Goal: Transaction & Acquisition: Book appointment/travel/reservation

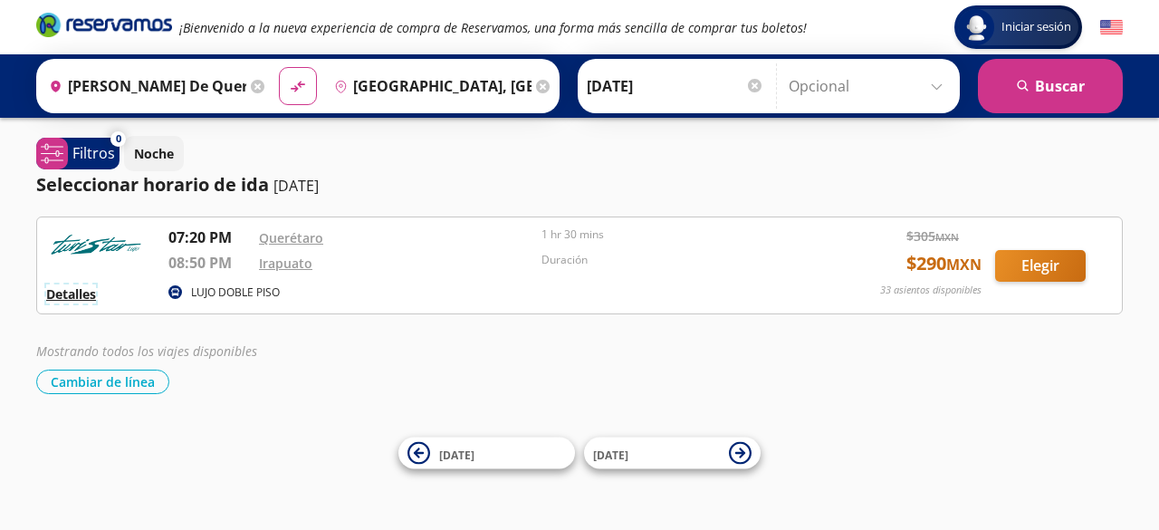
click at [78, 294] on button "Detalles" at bounding box center [71, 293] width 50 height 19
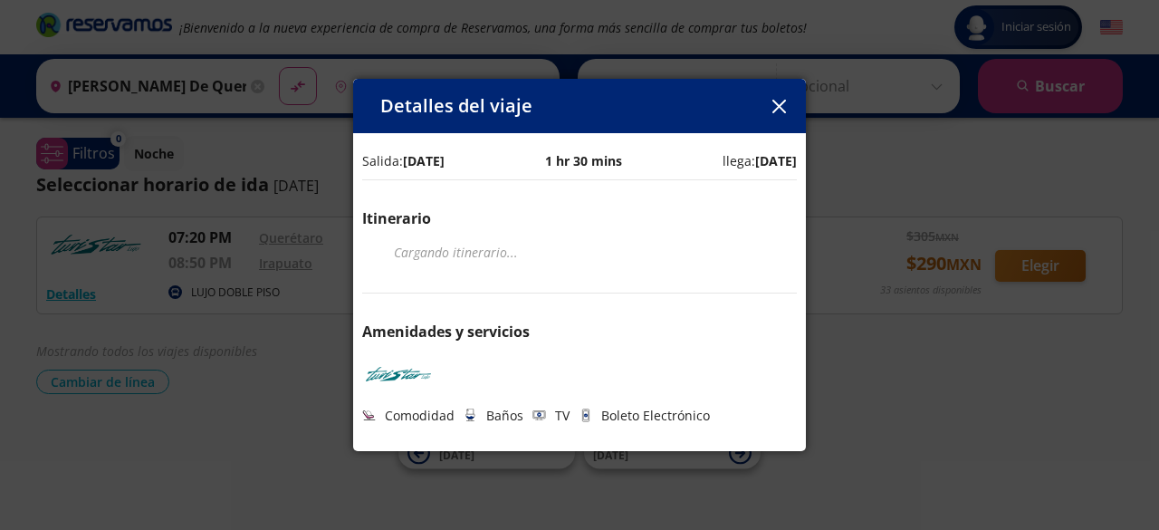
click at [783, 104] on icon "button" at bounding box center [779, 107] width 14 height 14
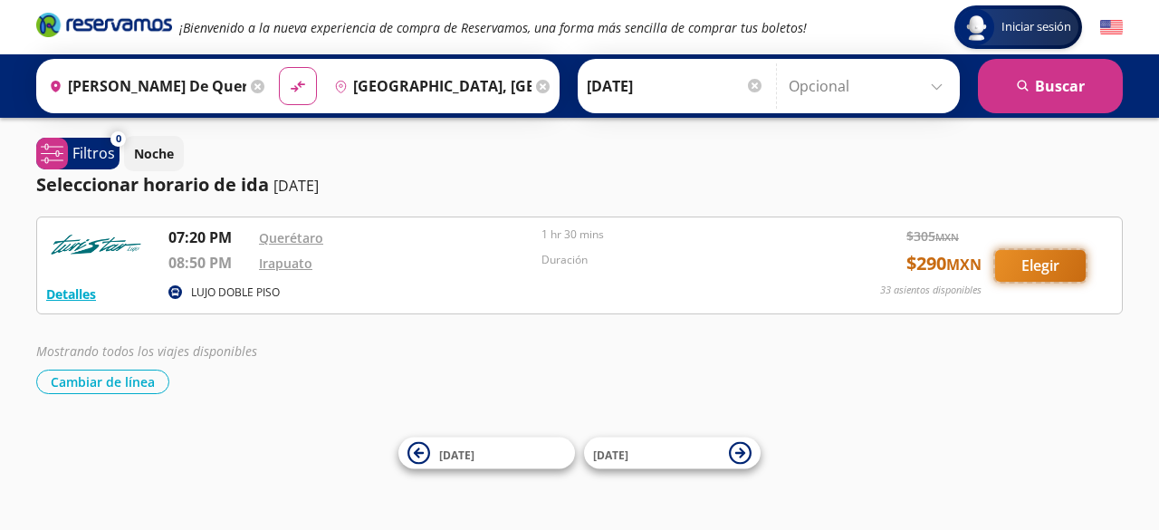
click at [1068, 270] on button "Elegir" at bounding box center [1040, 266] width 91 height 32
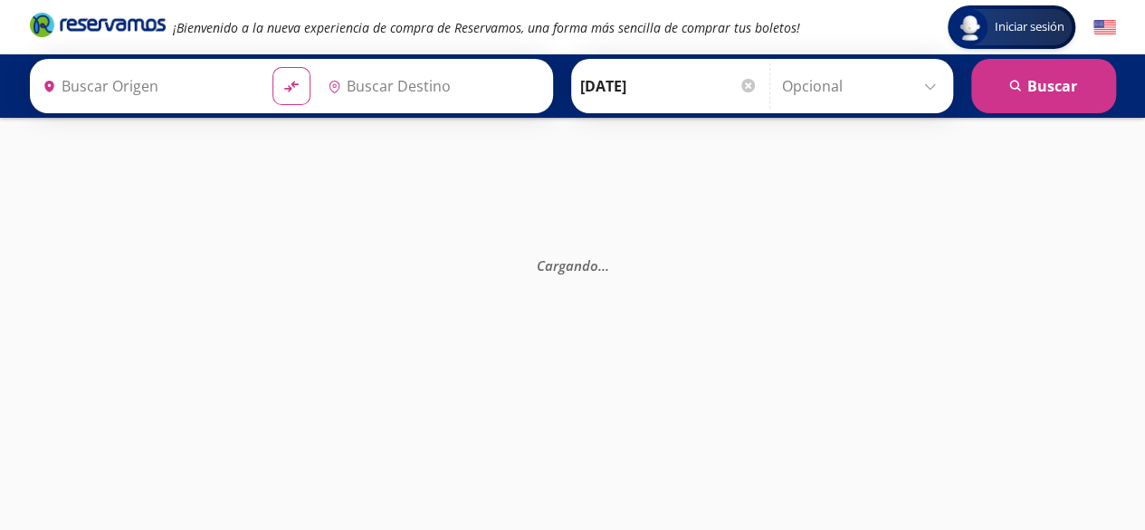
type input "[PERSON_NAME] de Querétaro, [GEOGRAPHIC_DATA]"
type input "[GEOGRAPHIC_DATA], [GEOGRAPHIC_DATA]"
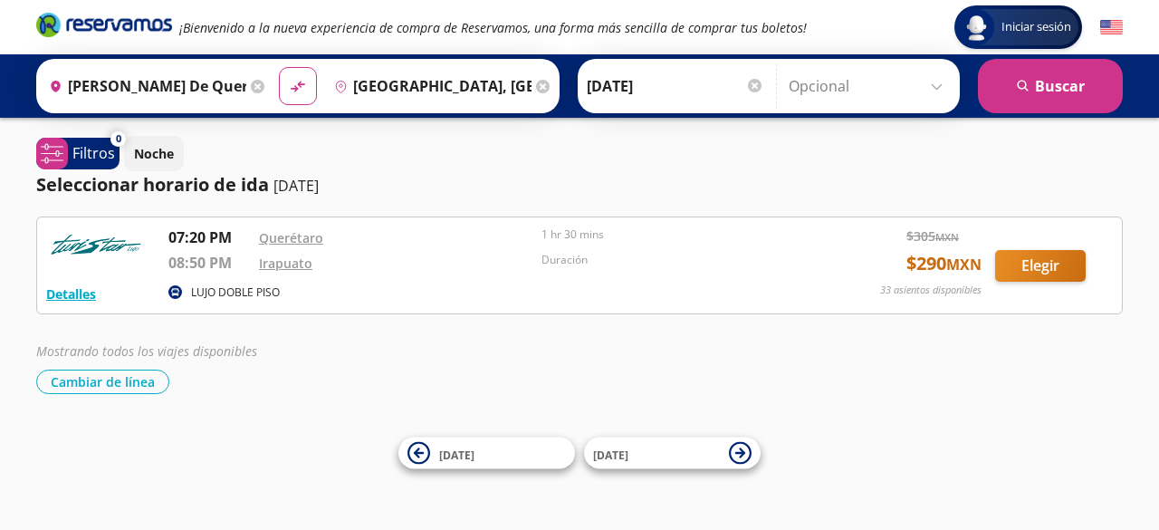
click at [251, 85] on icon at bounding box center [258, 87] width 14 height 14
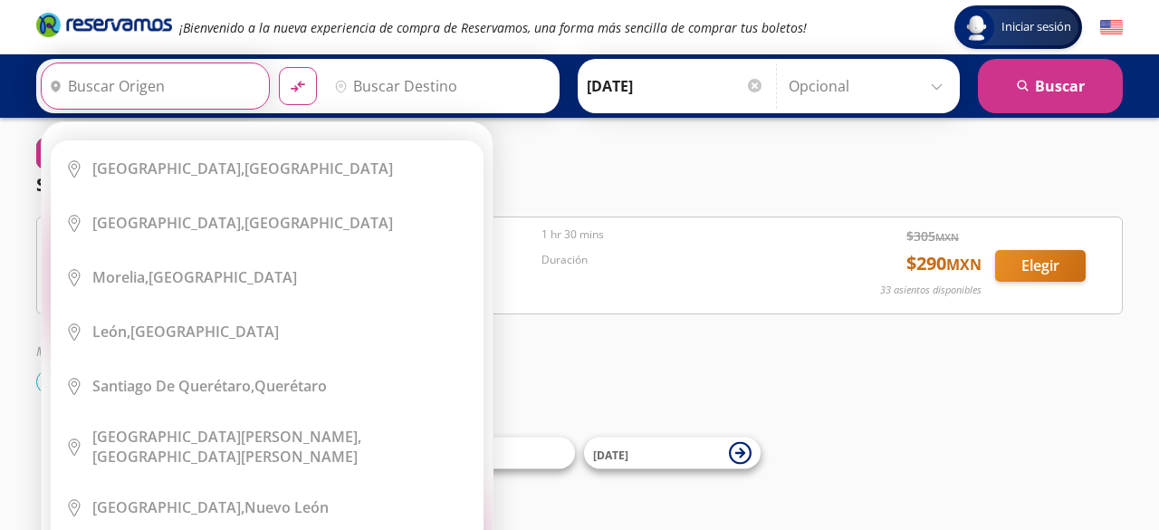
click at [190, 93] on input "Origen" at bounding box center [153, 85] width 223 height 45
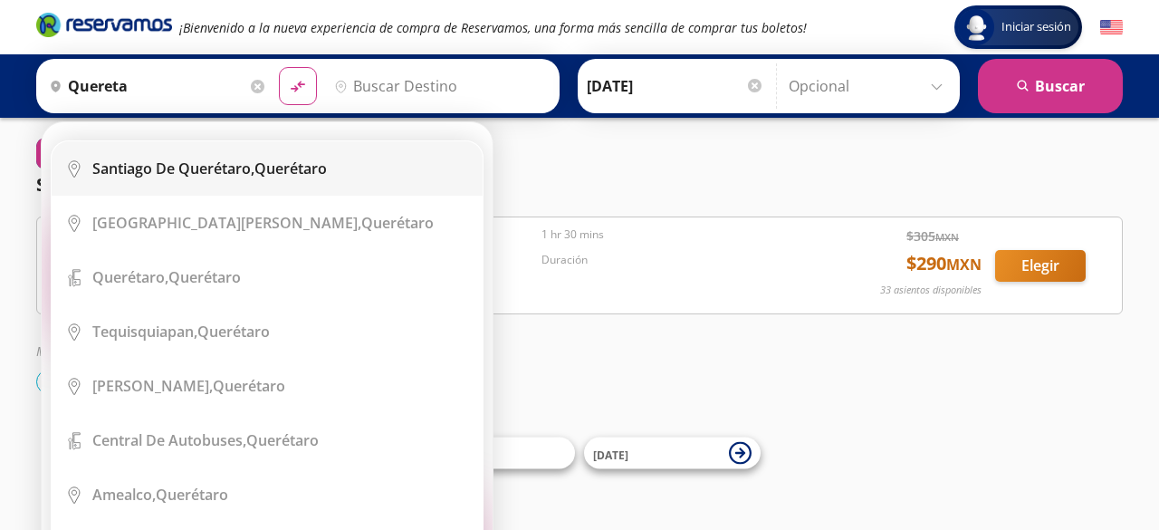
click at [202, 158] on b "Santiago de Querétaro," at bounding box center [173, 168] width 162 height 20
type input "[PERSON_NAME] de Querétaro, [GEOGRAPHIC_DATA]"
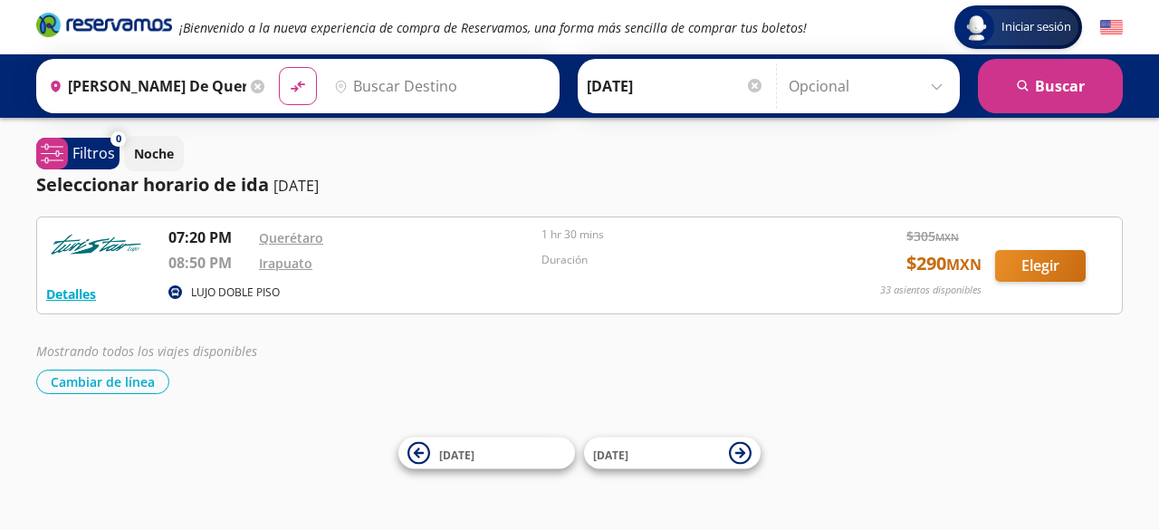
click at [361, 86] on input "Destino" at bounding box center [438, 85] width 223 height 45
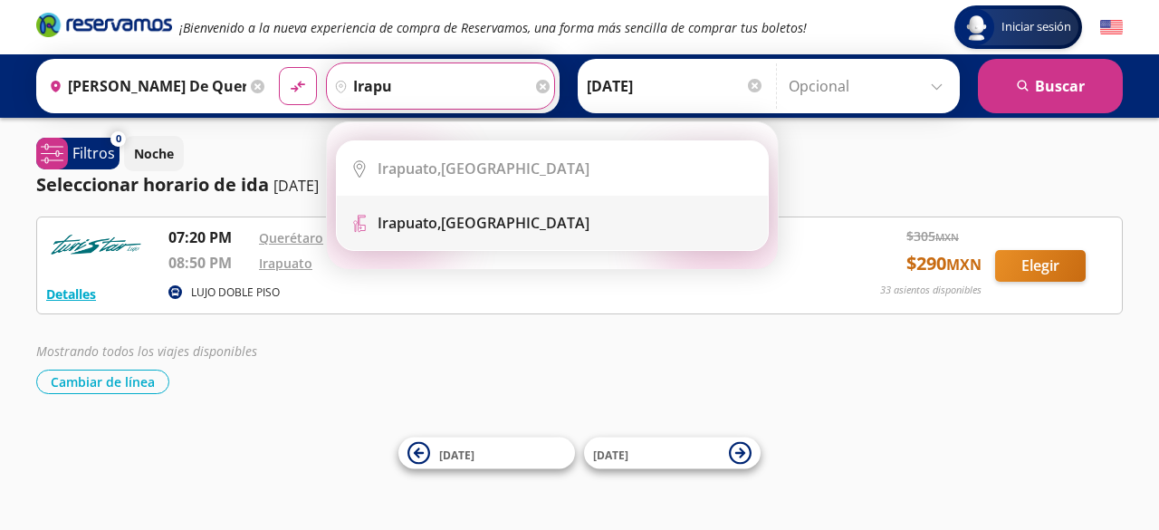
click at [428, 215] on b "Irapuato," at bounding box center [409, 223] width 63 height 20
type input "[GEOGRAPHIC_DATA], [GEOGRAPHIC_DATA]"
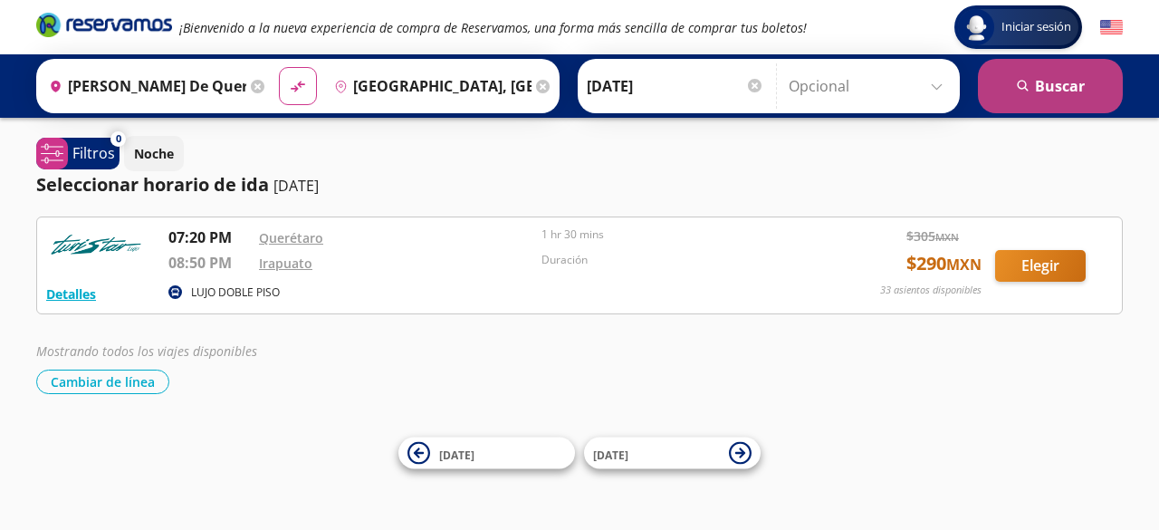
click at [1039, 108] on button "search [GEOGRAPHIC_DATA]" at bounding box center [1050, 86] width 145 height 54
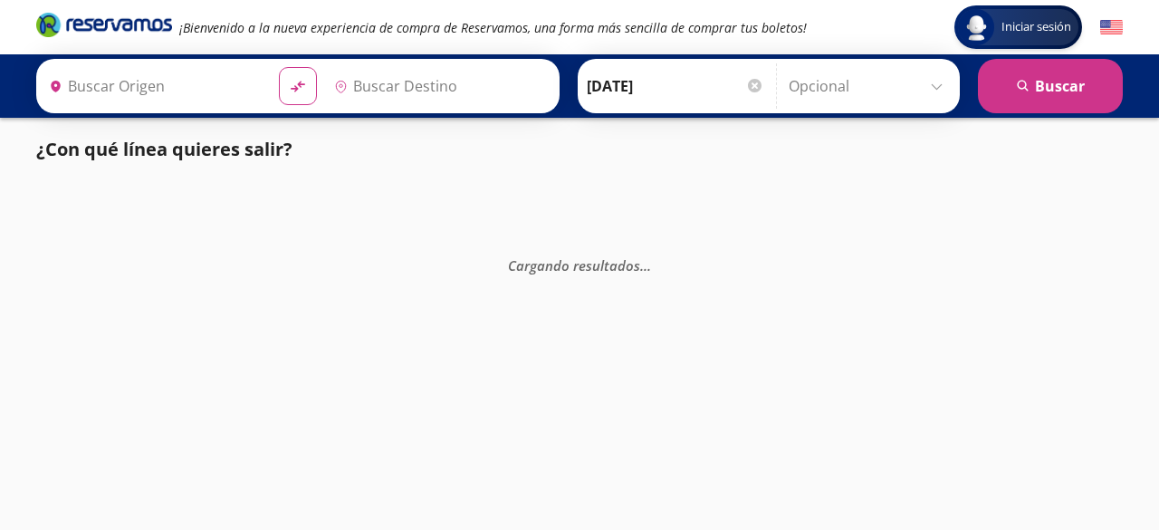
type input "[PERSON_NAME] de Querétaro, [GEOGRAPHIC_DATA]"
type input "[GEOGRAPHIC_DATA], [GEOGRAPHIC_DATA]"
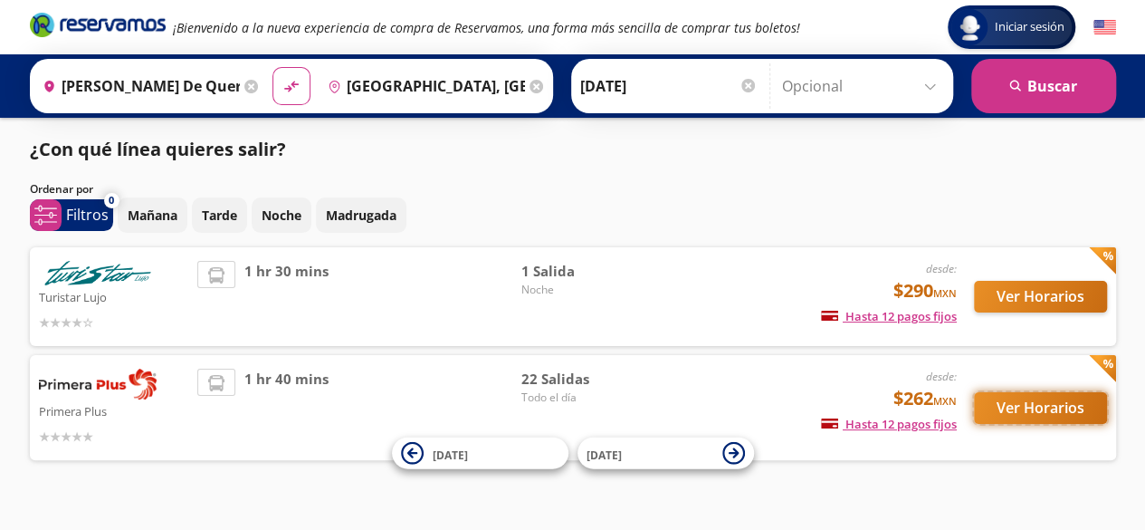
click at [1027, 406] on button "Ver Horarios" at bounding box center [1040, 408] width 133 height 32
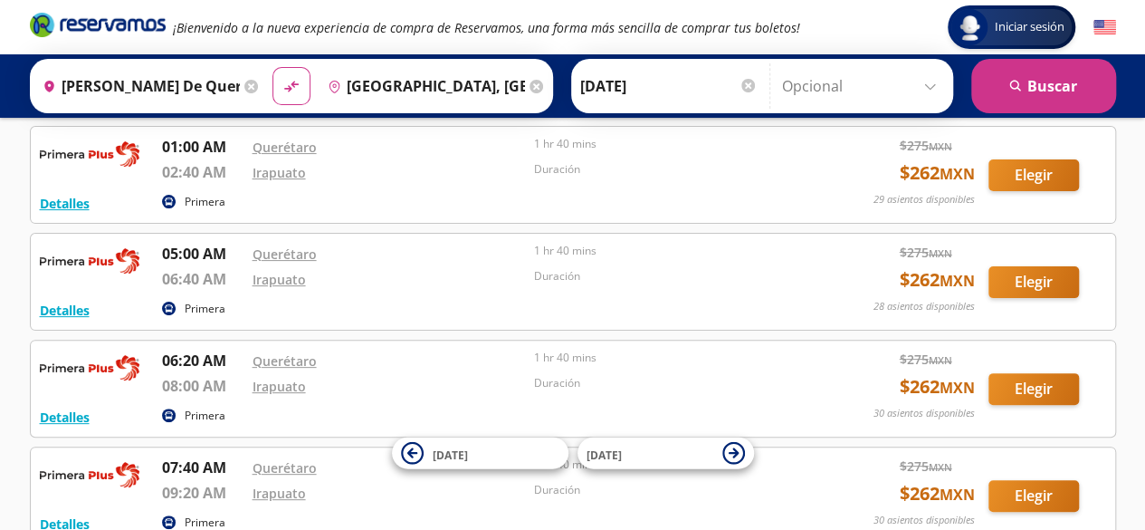
scroll to position [181, 0]
